Goal: Information Seeking & Learning: Learn about a topic

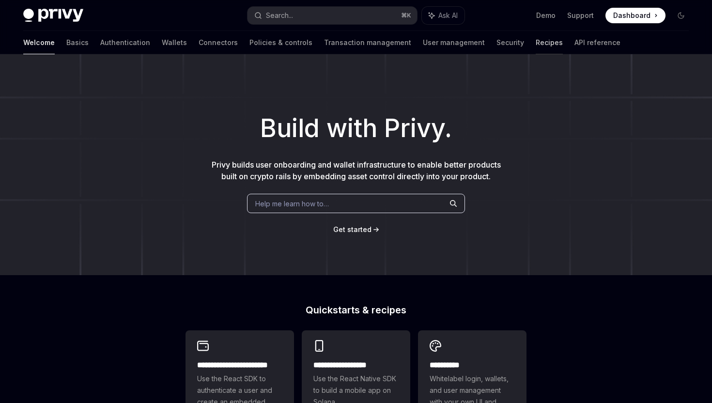
click at [536, 46] on link "Recipes" at bounding box center [549, 42] width 27 height 23
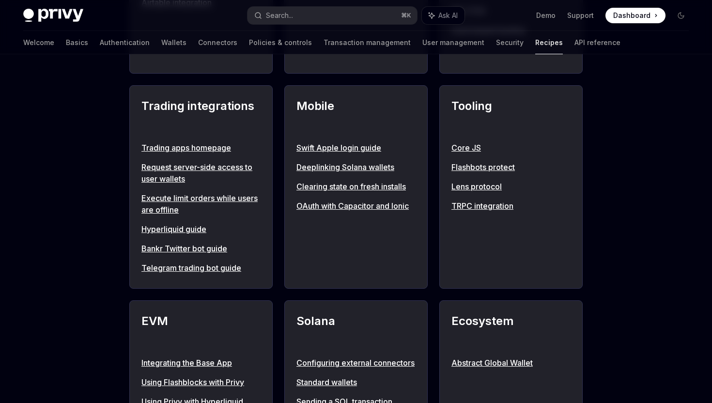
scroll to position [827, 0]
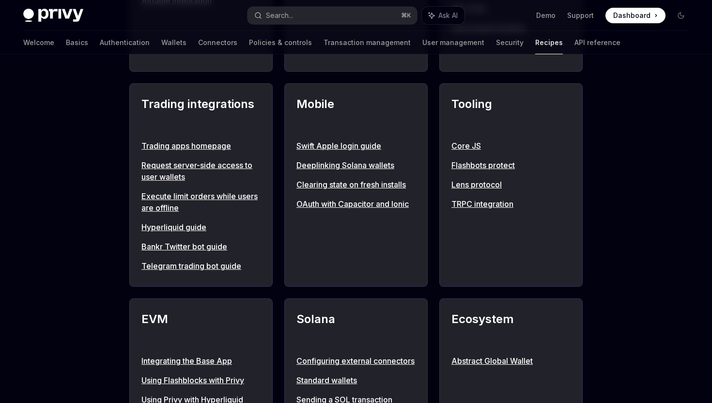
click at [204, 178] on link "Request server-side access to user wallets" at bounding box center [200, 170] width 119 height 23
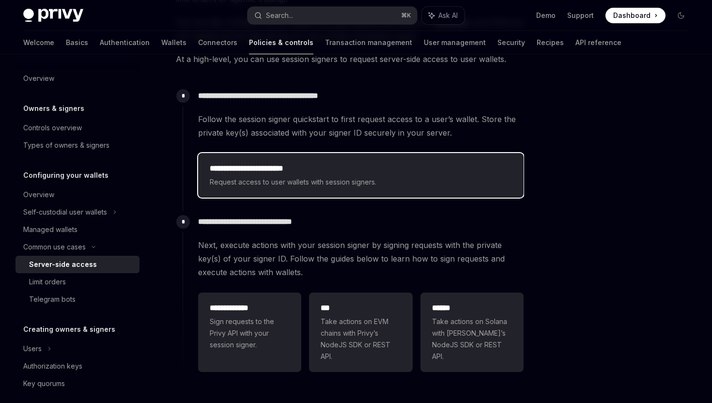
scroll to position [189, 0]
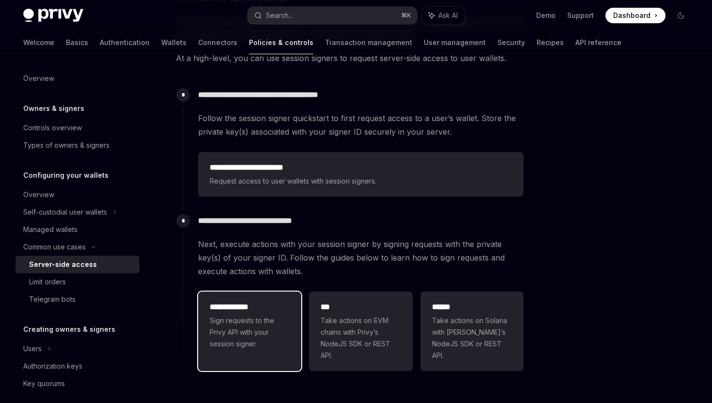
click at [269, 317] on span "Sign requests to the Privy API with your session signer." at bounding box center [250, 332] width 80 height 35
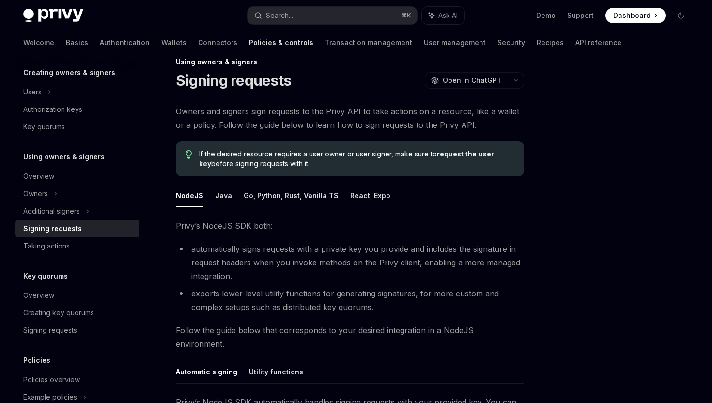
scroll to position [22, 0]
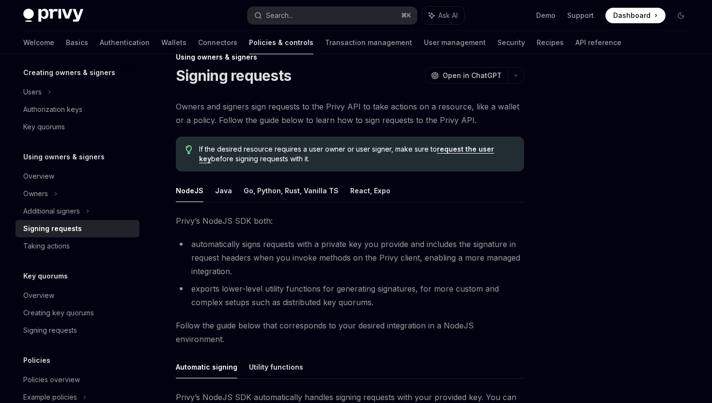
click at [281, 356] on button "Utility functions" at bounding box center [276, 367] width 54 height 23
type textarea "*"
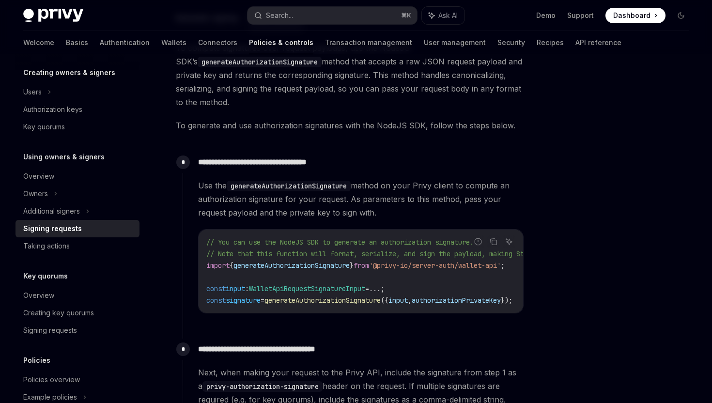
scroll to position [0, 101]
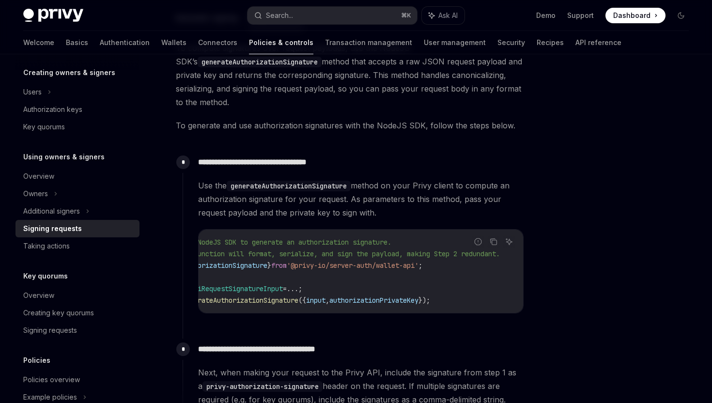
click at [344, 261] on span "'@privy-io/server-auth/wallet-api'" at bounding box center [353, 265] width 132 height 9
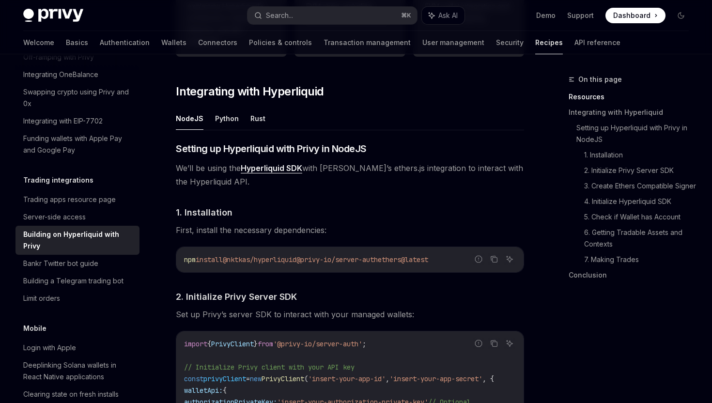
scroll to position [332, 0]
click at [494, 259] on icon "Copy the contents from the code block" at bounding box center [494, 258] width 8 height 8
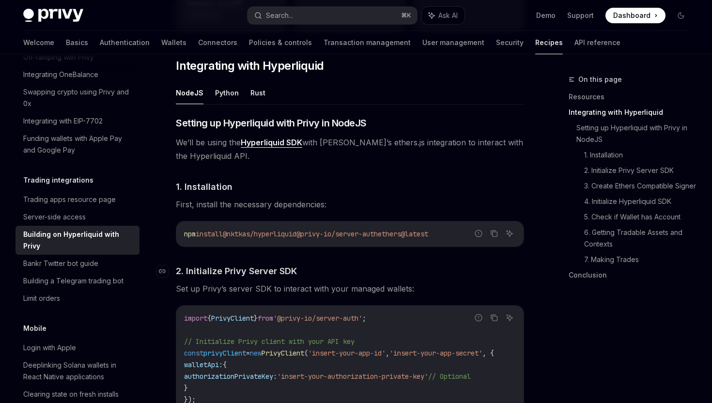
scroll to position [360, 0]
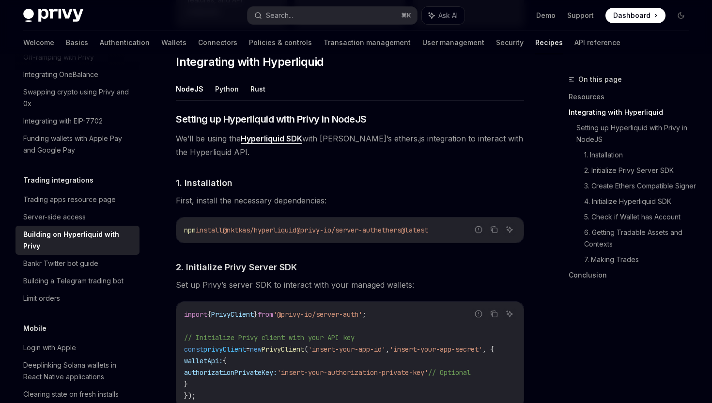
copy span "npm install @nktkas/hyperliquid @privy-io/server-auth ethers@latest"
drag, startPoint x: 463, startPoint y: 232, endPoint x: 173, endPoint y: 213, distance: 290.3
click at [371, 224] on div "npm install @nktkas/hyperliquid @privy-io/server-auth ethers@latest" at bounding box center [349, 230] width 347 height 25
click at [499, 233] on button "Copy the contents from the code block" at bounding box center [494, 229] width 13 height 13
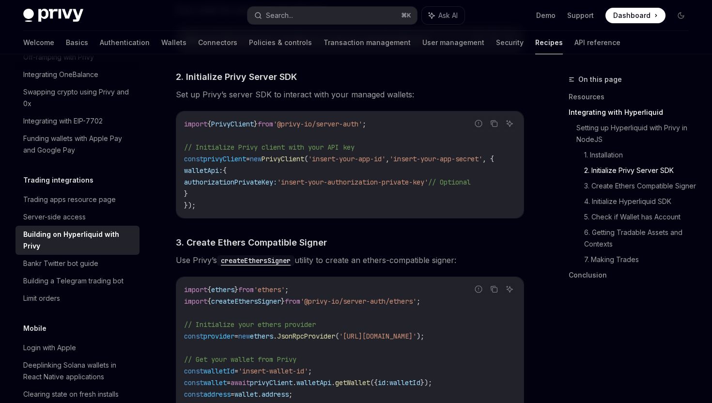
scroll to position [560, 0]
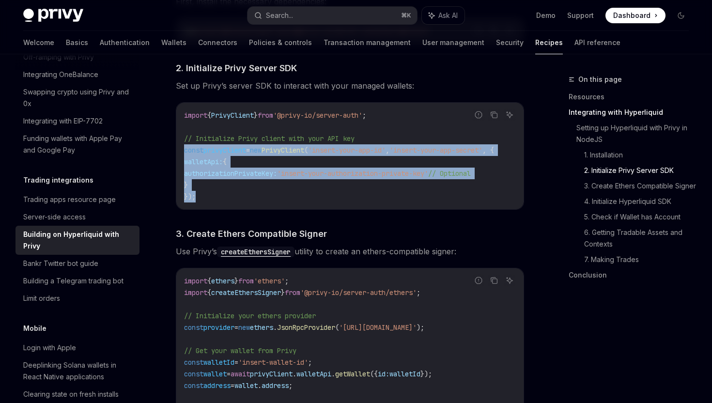
drag, startPoint x: 203, startPoint y: 195, endPoint x: 172, endPoint y: 145, distance: 58.6
copy code "const privyClient = new PrivyClient ( 'insert-your-app-id' , 'insert-your-app-s…"
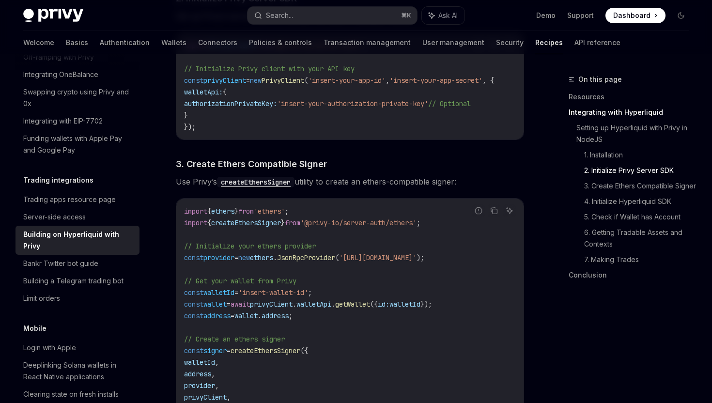
scroll to position [636, 0]
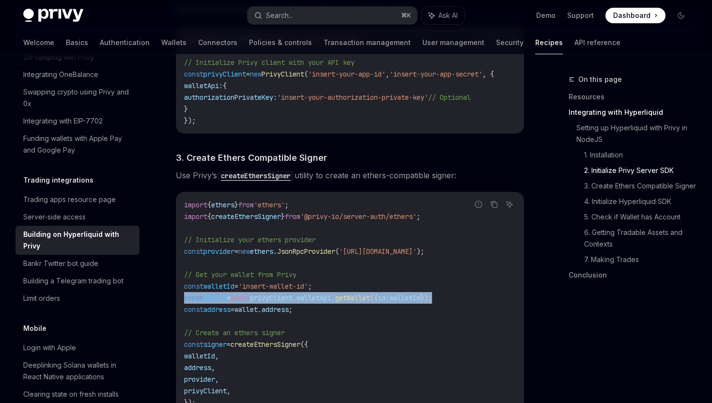
drag, startPoint x: 474, startPoint y: 301, endPoint x: 169, endPoint y: 304, distance: 305.2
copy span "const wallet = await privyClient . walletApi . getWallet ({ id: walletId });"
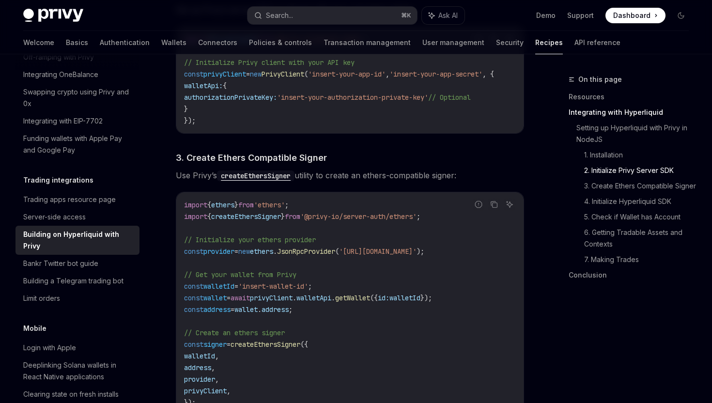
click at [478, 307] on code "import { ethers } from 'ethers' ; import { createEthersSigner } from '@privy-io…" at bounding box center [350, 303] width 332 height 209
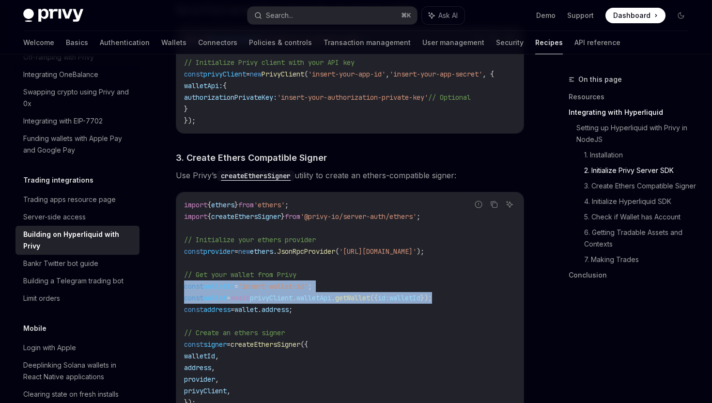
copy code "const walletId = 'insert-wallet-id' ; const wallet = await privyClient . wallet…"
drag, startPoint x: 481, startPoint y: 302, endPoint x: 174, endPoint y: 289, distance: 306.4
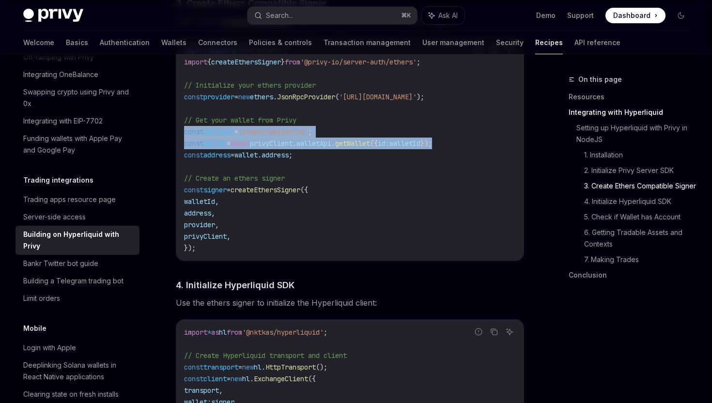
scroll to position [794, 0]
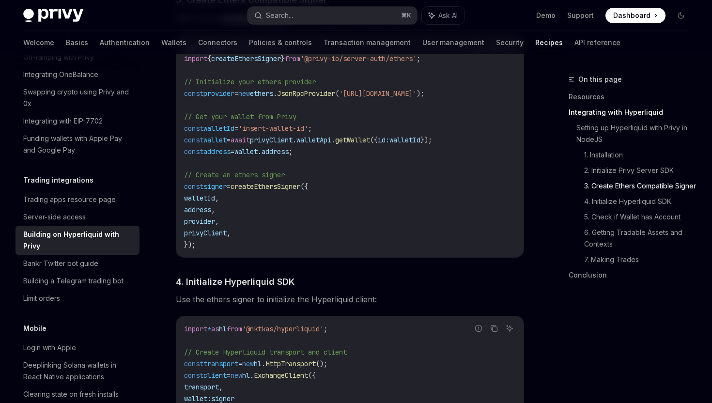
click at [300, 191] on span "createEthersSigner" at bounding box center [266, 186] width 70 height 9
copy span "createEthersSigner"
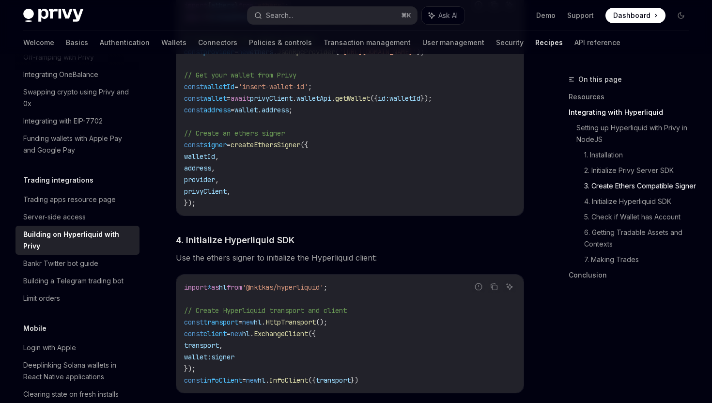
scroll to position [834, 0]
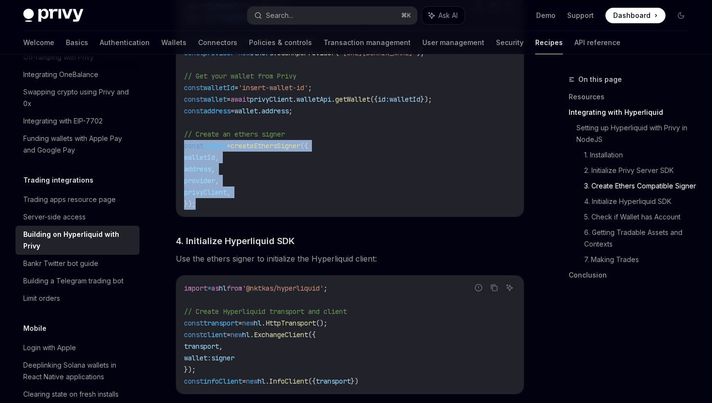
copy code "const signer = createEthersSigner ({ walletId , address , provider , privyClien…"
drag, startPoint x: 206, startPoint y: 211, endPoint x: 180, endPoint y: 148, distance: 67.8
click at [180, 148] on div "import { ethers } from 'ethers' ; import { createEthersSigner } from '@privy-io…" at bounding box center [349, 105] width 347 height 223
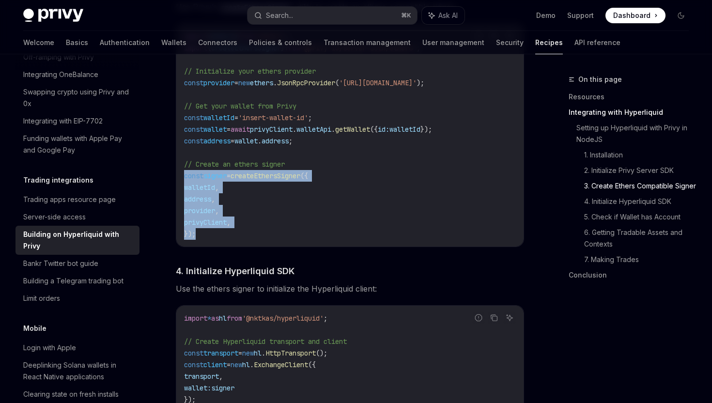
scroll to position [803, 0]
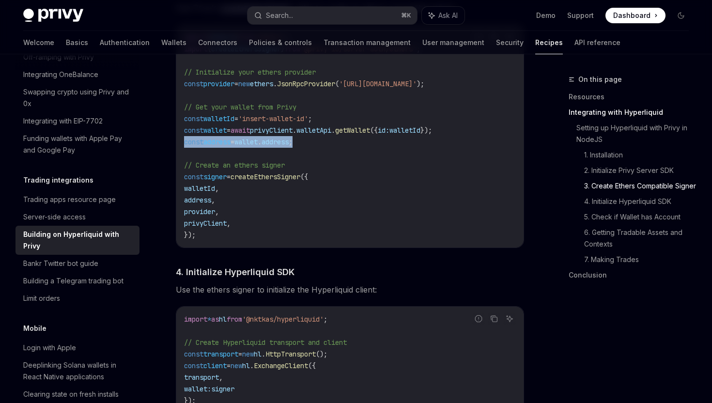
copy span "const address = wallet . address ;"
drag, startPoint x: 328, startPoint y: 141, endPoint x: 178, endPoint y: 150, distance: 150.0
click at [178, 150] on div "import { ethers } from 'ethers' ; import { createEthersSigner } from '@privy-io…" at bounding box center [349, 136] width 347 height 223
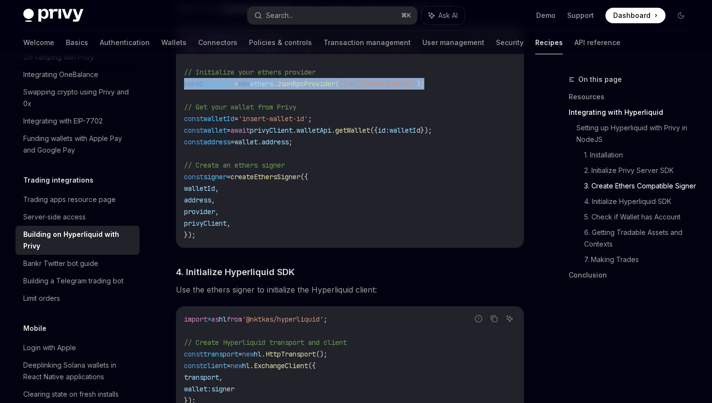
copy span "const provider = new ethers . JsonRpcProvider ( 'https://base.llamarpc.com' );"
drag, startPoint x: 488, startPoint y: 88, endPoint x: 174, endPoint y: 85, distance: 314.0
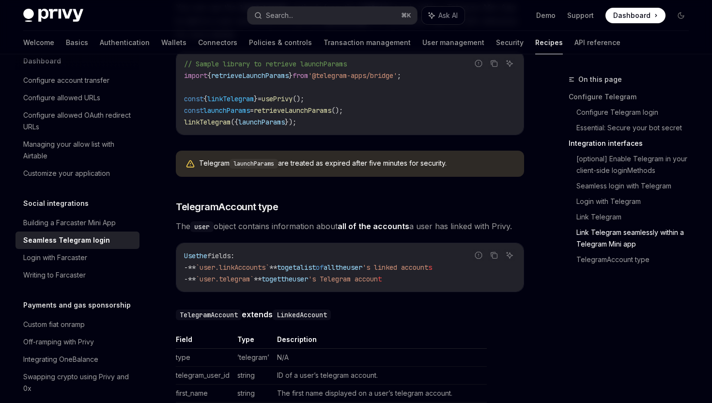
scroll to position [1755, 0]
